Goal: Navigation & Orientation: Understand site structure

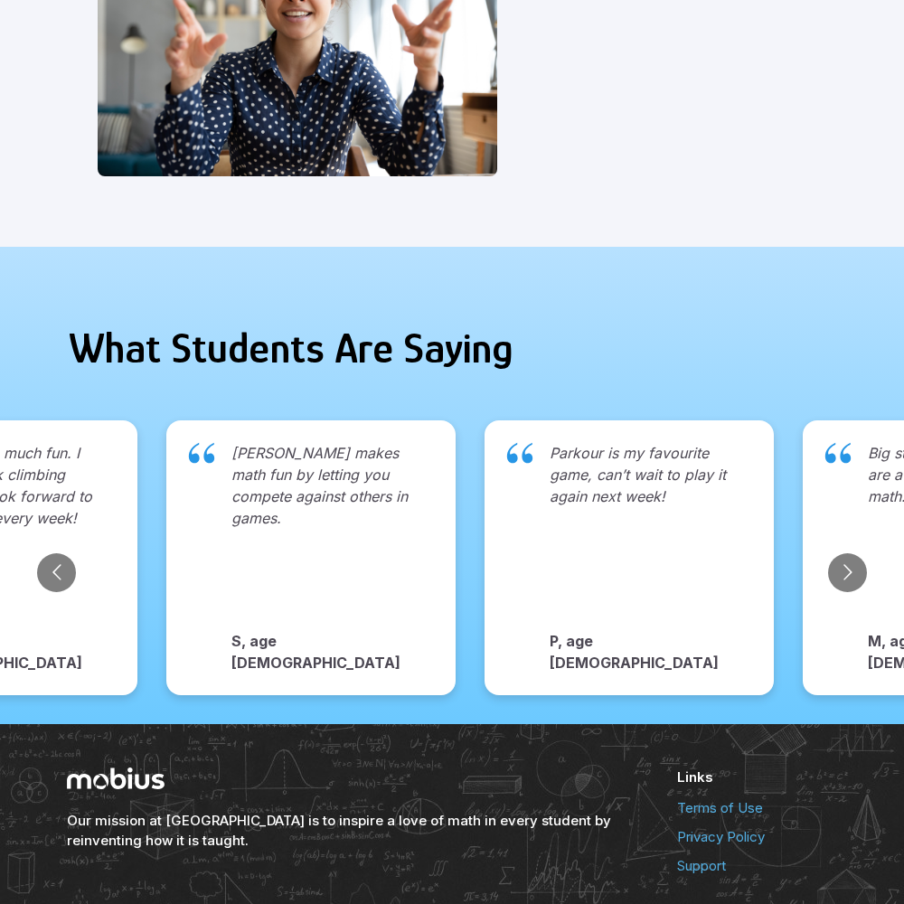
scroll to position [1859, 0]
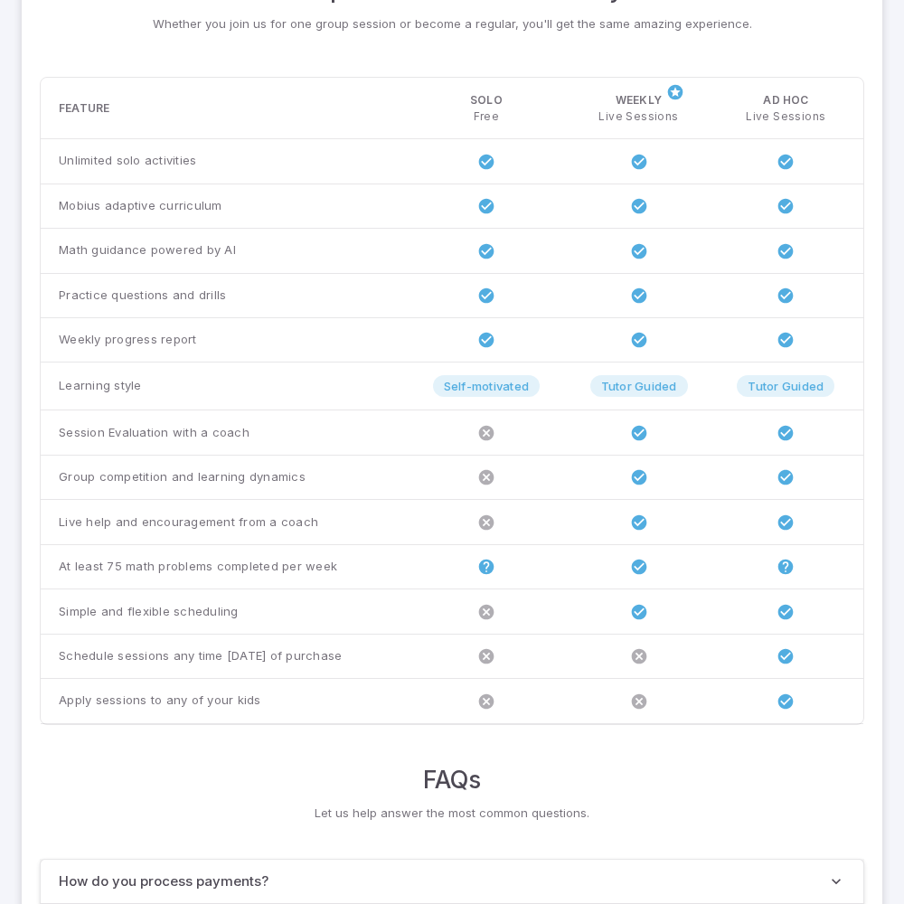
scroll to position [1387, 0]
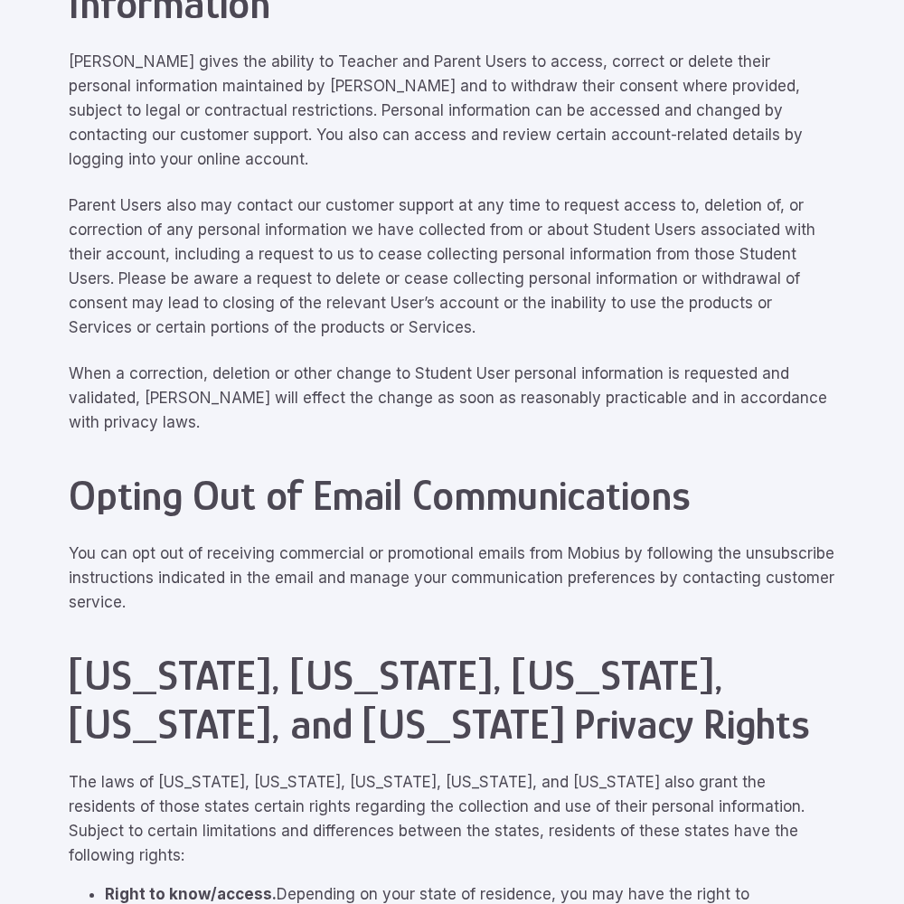
scroll to position [8140, 0]
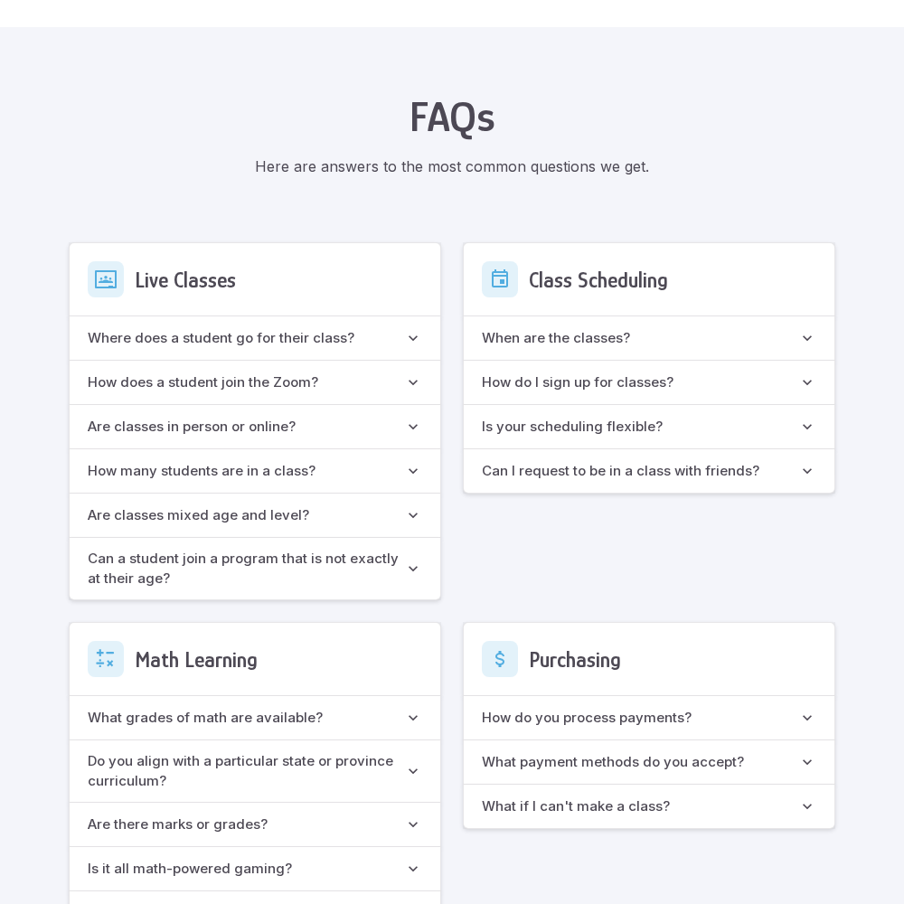
scroll to position [1606, 0]
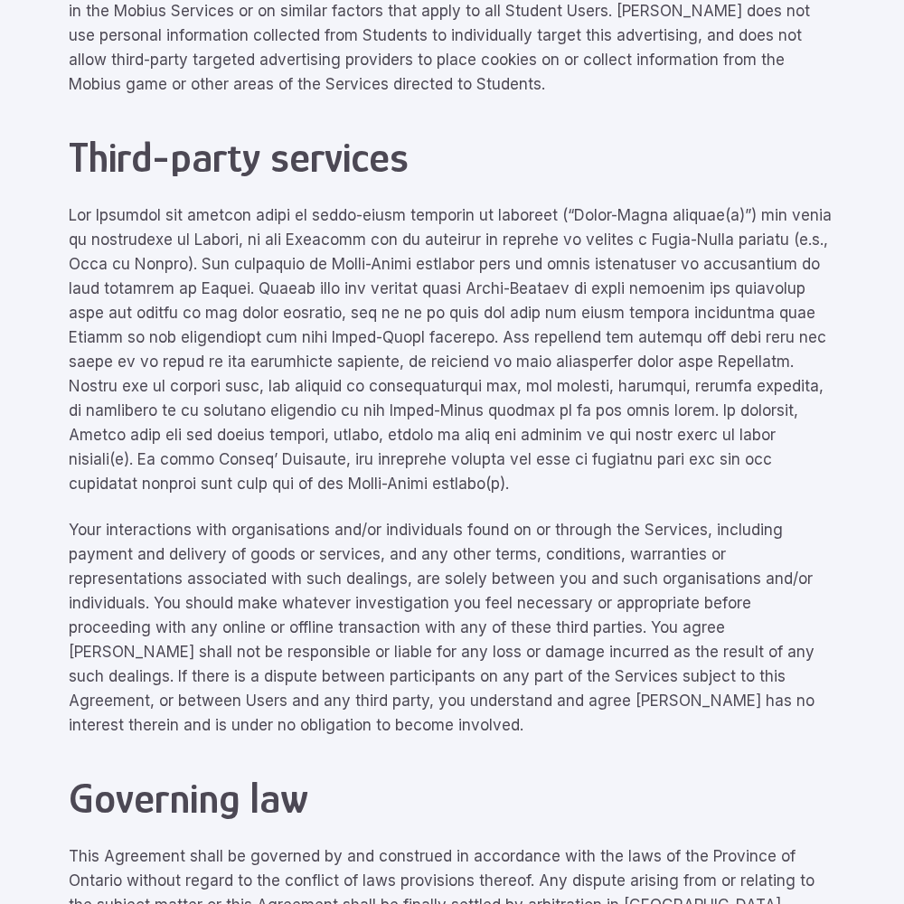
scroll to position [8140, 0]
